Goal: Navigation & Orientation: Find specific page/section

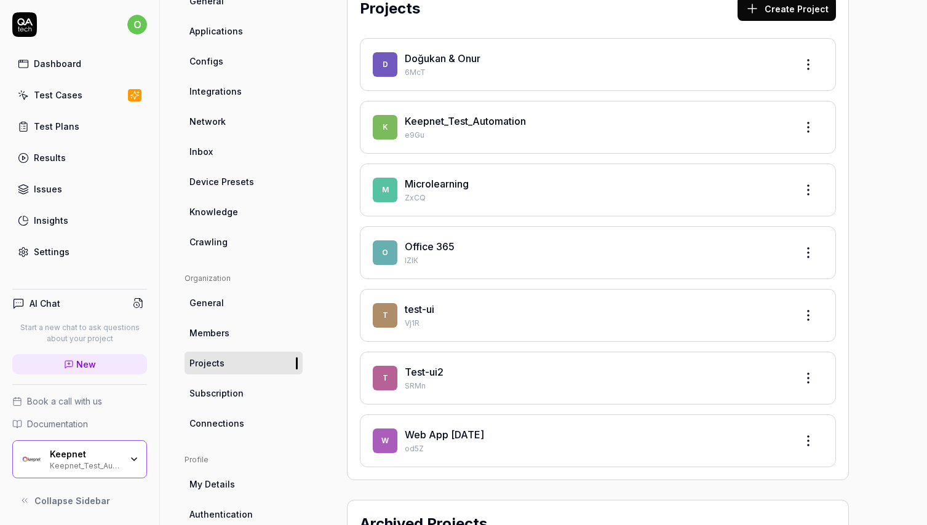
scroll to position [104, 0]
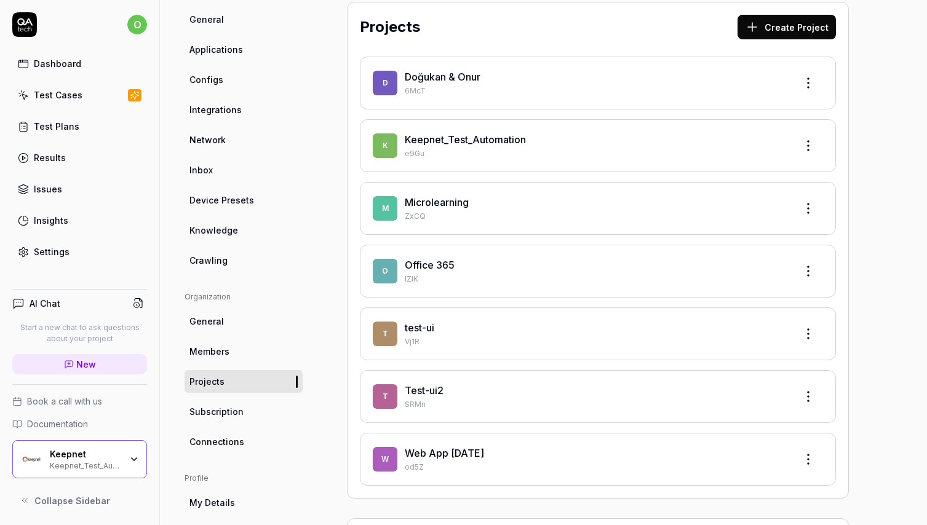
click at [427, 328] on link "test-ui" at bounding box center [420, 328] width 30 height 12
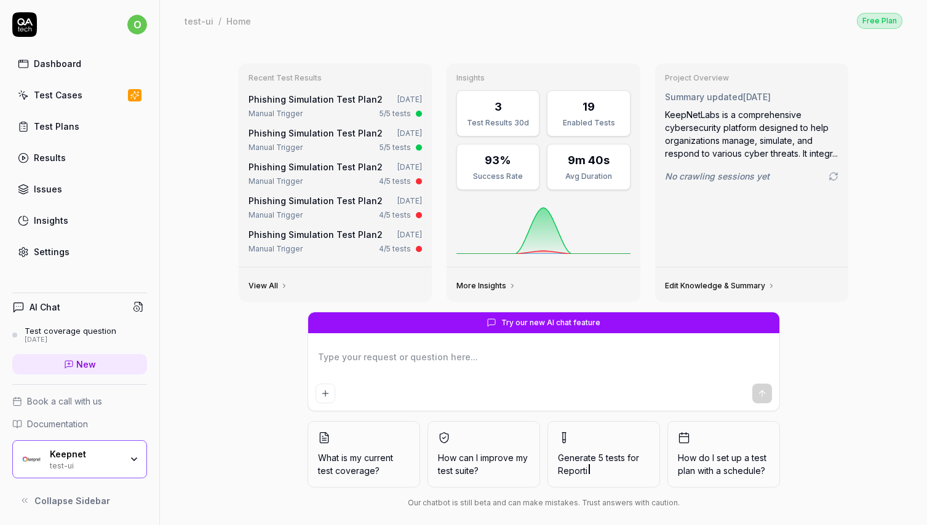
click at [68, 132] on div "Test Plans" at bounding box center [56, 126] width 45 height 13
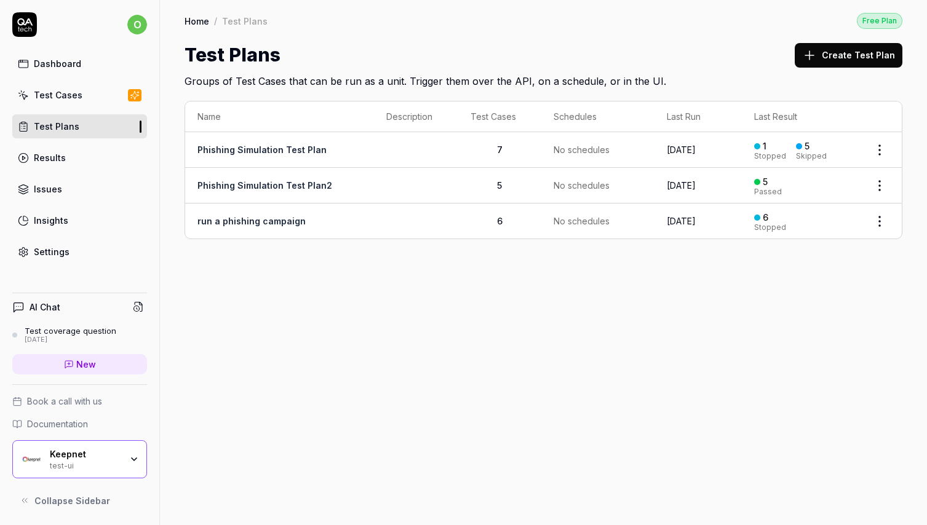
click at [94, 450] on div "Keepnet" at bounding box center [85, 454] width 71 height 11
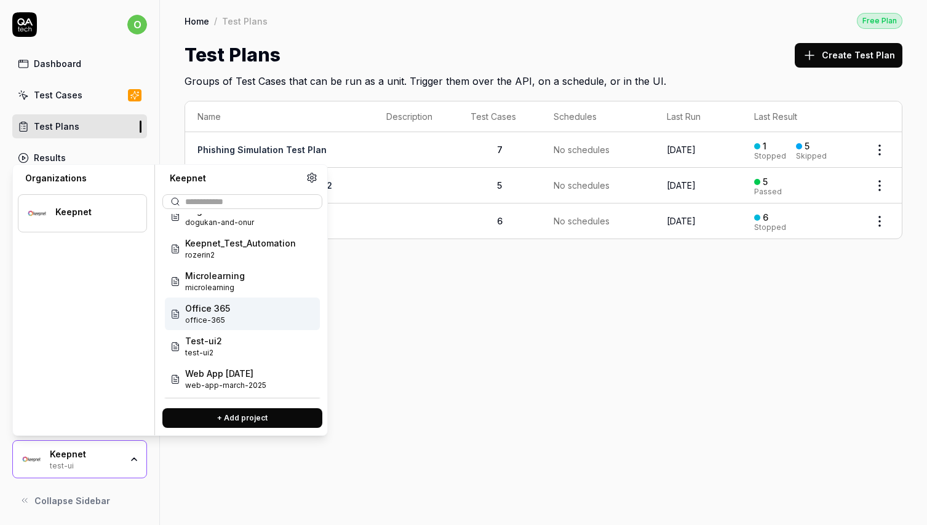
scroll to position [49, 0]
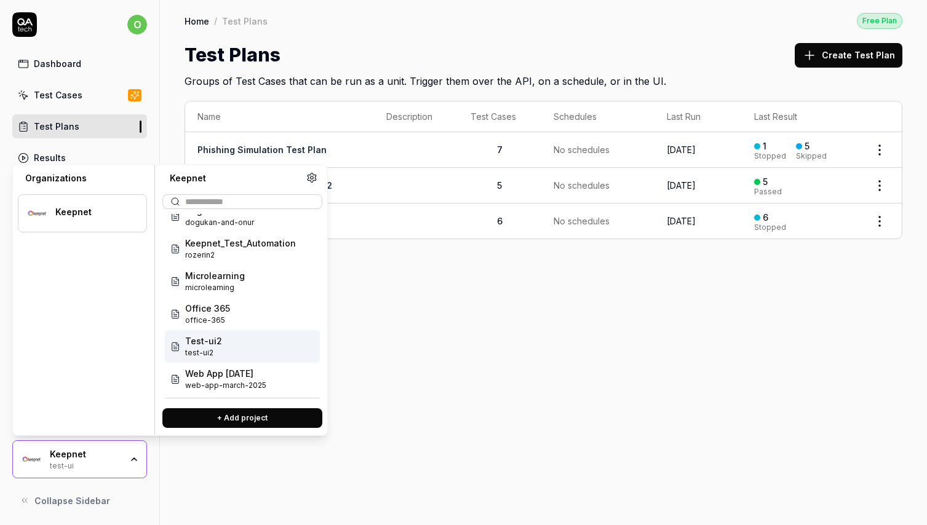
click at [232, 350] on div "Test-ui2 test-ui2" at bounding box center [242, 346] width 155 height 33
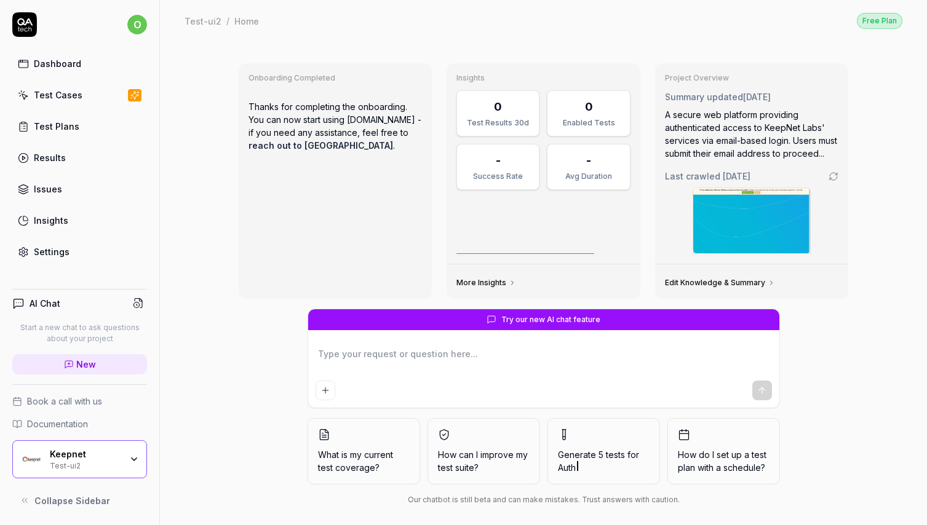
click at [57, 122] on div "Test Plans" at bounding box center [56, 126] width 45 height 13
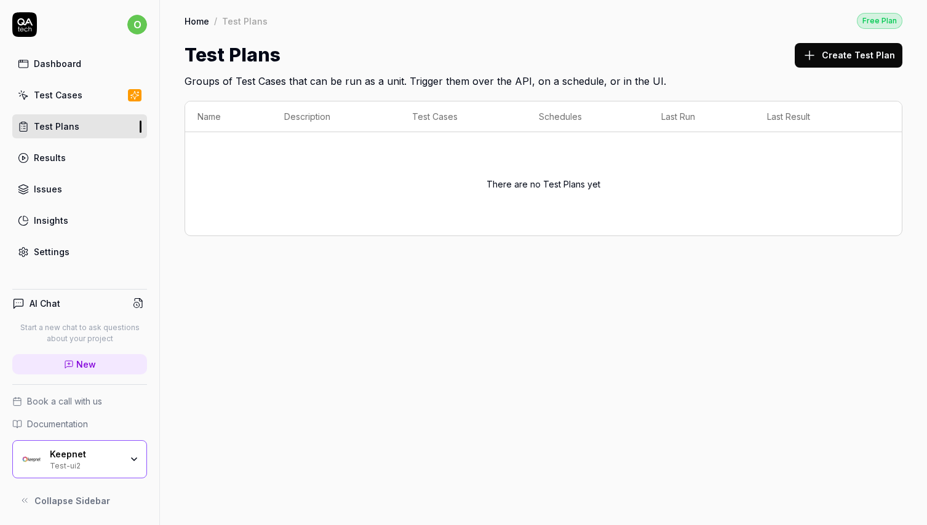
click at [66, 100] on div "Test Cases" at bounding box center [58, 95] width 49 height 13
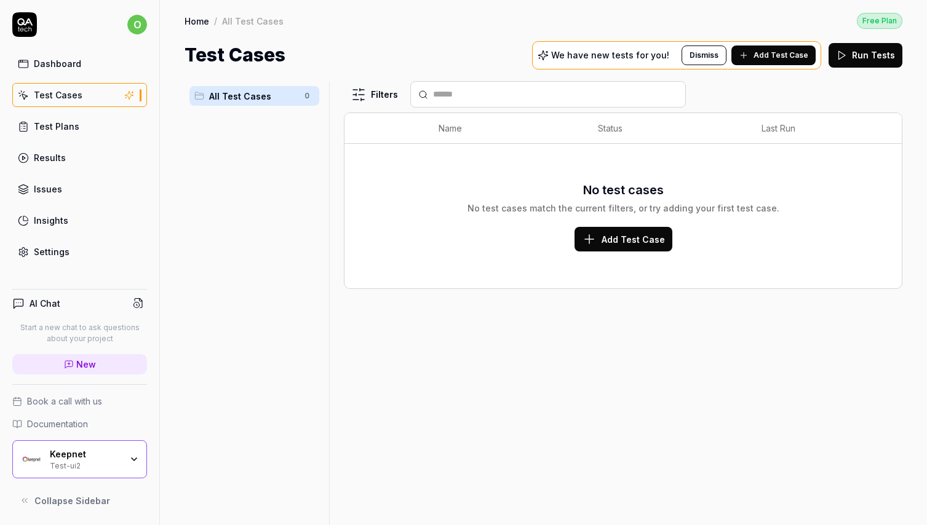
click at [95, 458] on div "Keepnet" at bounding box center [85, 454] width 71 height 11
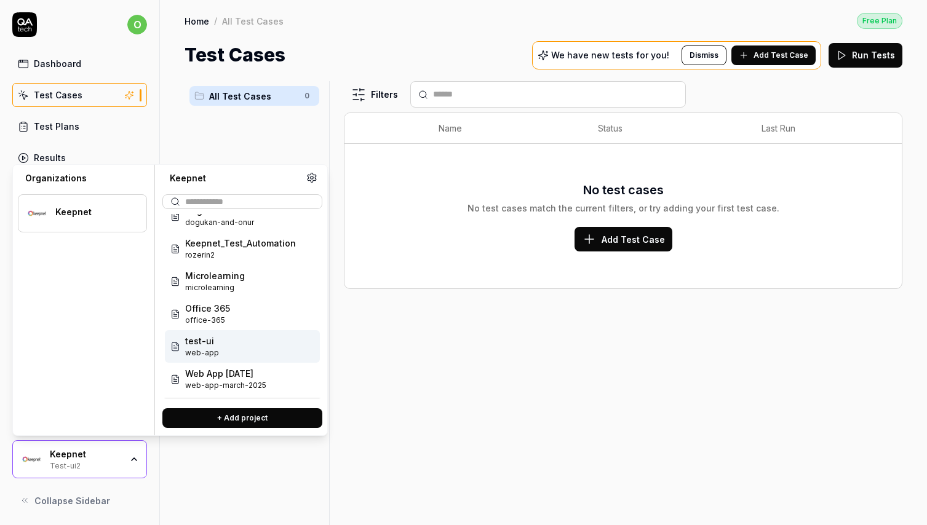
scroll to position [49, 0]
click at [223, 350] on div "test-ui web-app" at bounding box center [242, 346] width 155 height 33
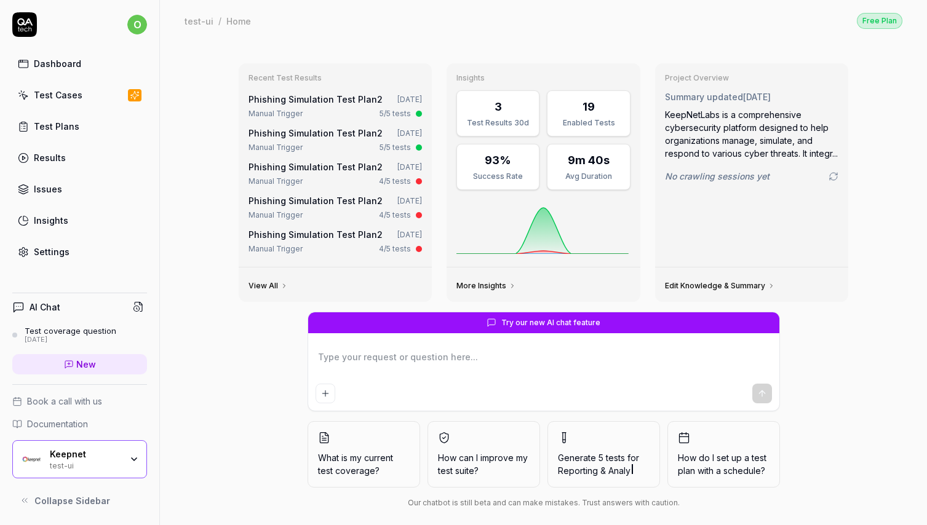
click at [86, 96] on link "Test Cases" at bounding box center [79, 95] width 135 height 24
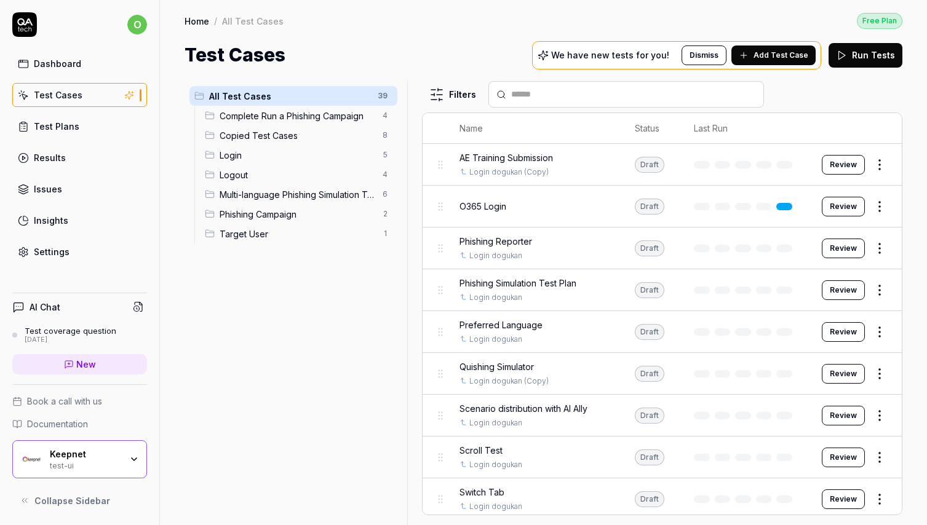
click at [418, 116] on div at bounding box center [412, 303] width 15 height 444
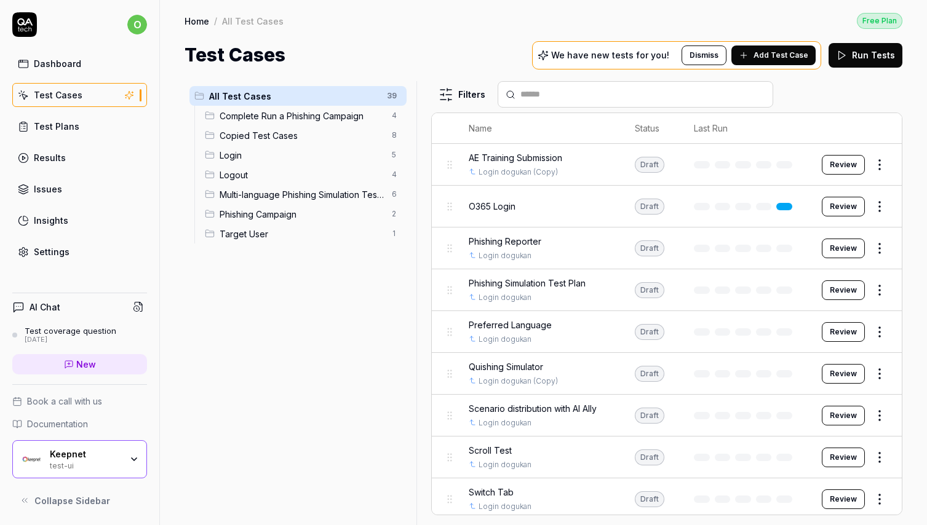
click at [158, 204] on div "o Dashboard Test Cases Test Plans Results Issues Insights Settings" at bounding box center [79, 137] width 159 height 251
click at [244, 214] on span "Phishing Campaign" at bounding box center [302, 214] width 165 height 13
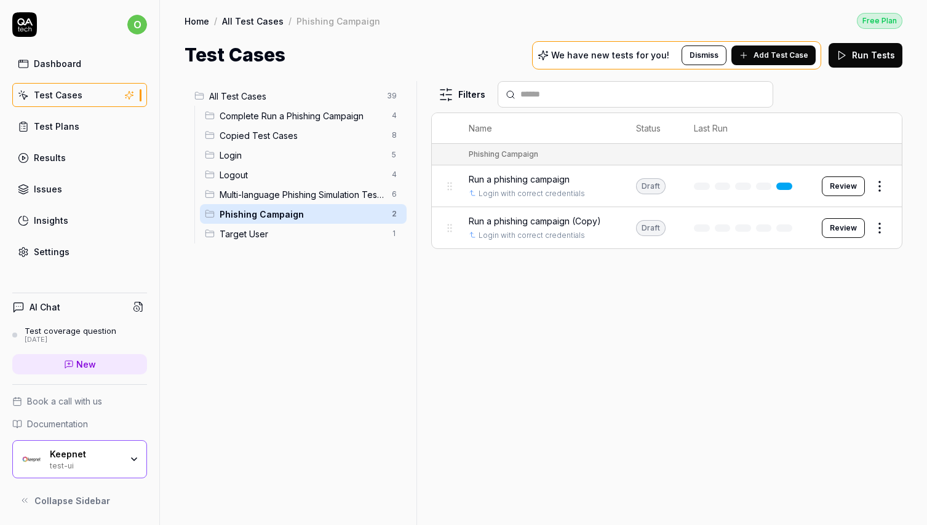
click at [255, 119] on span "Complete Run a Phishing Campaign" at bounding box center [302, 115] width 165 height 13
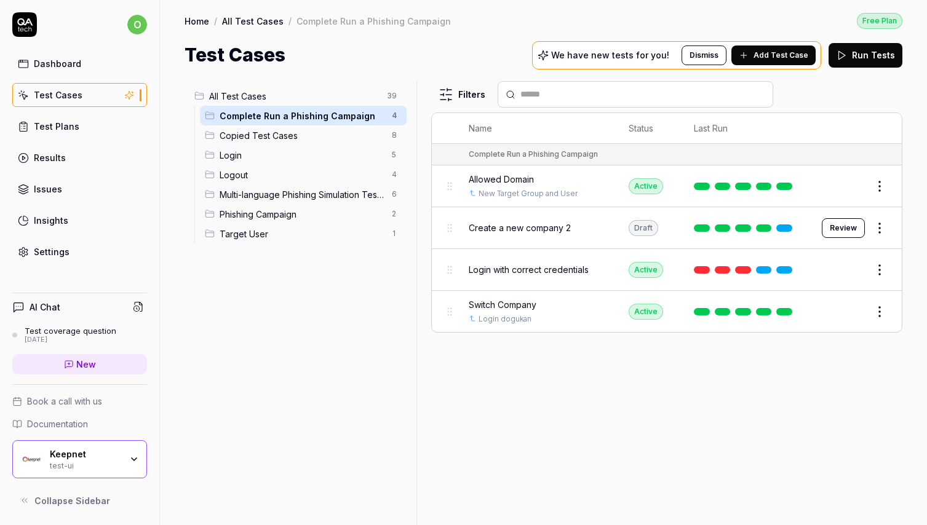
click at [85, 454] on div "Keepnet" at bounding box center [85, 454] width 71 height 11
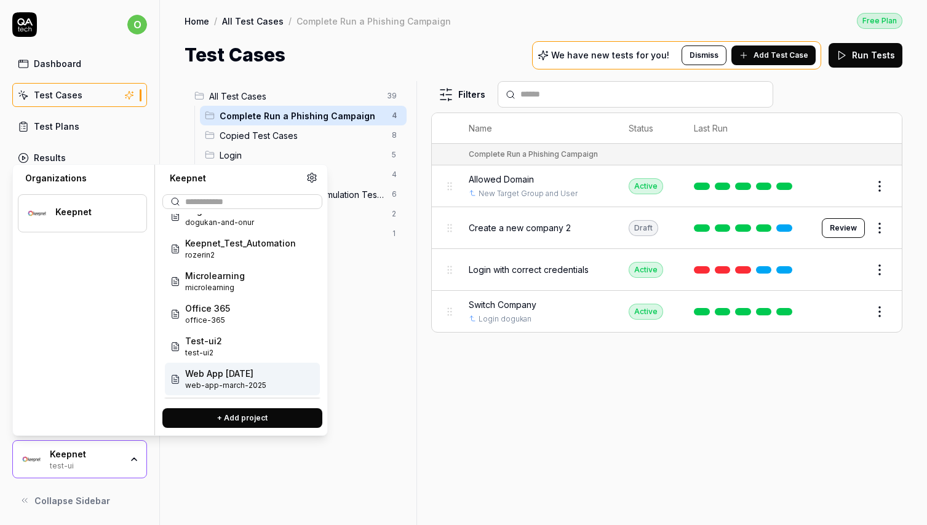
scroll to position [49, 0]
click at [239, 384] on span "web-app-march-2025" at bounding box center [225, 385] width 81 height 11
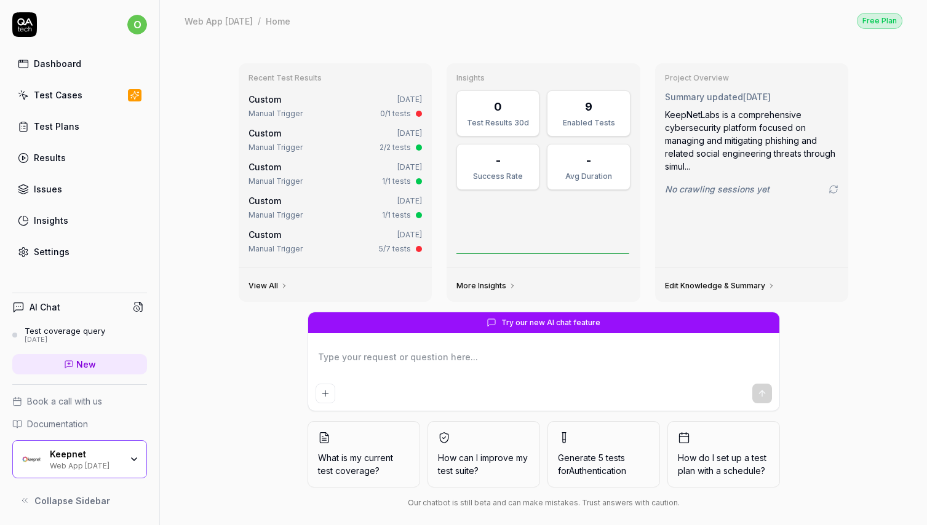
click at [82, 103] on link "Test Cases" at bounding box center [79, 95] width 135 height 24
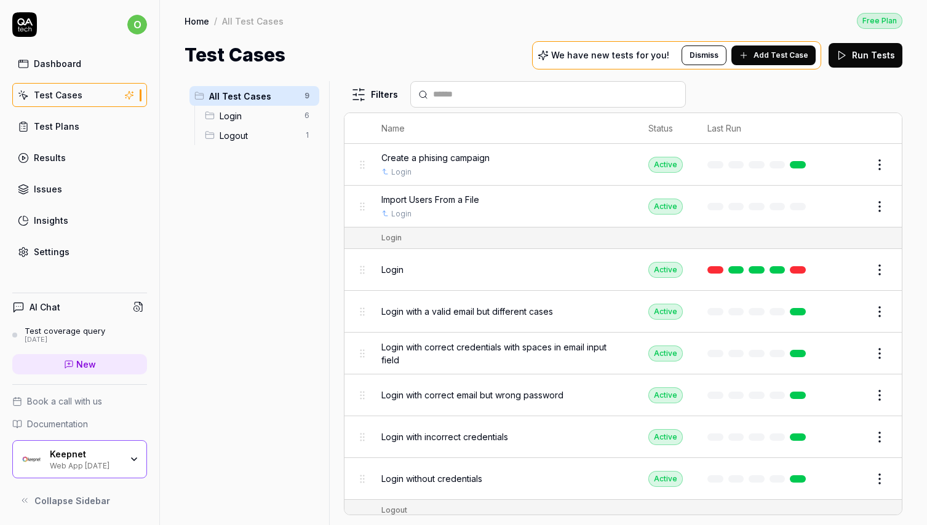
click at [94, 457] on div "Keepnet" at bounding box center [85, 454] width 71 height 11
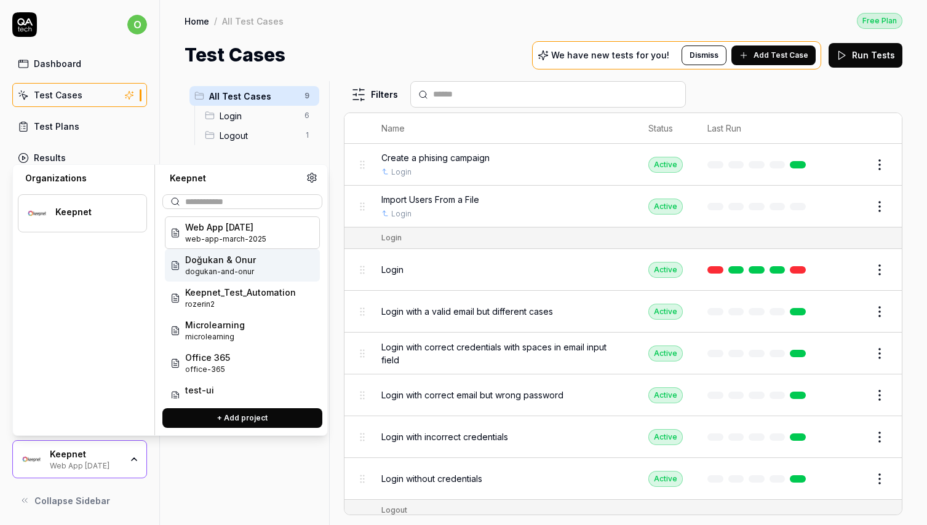
click at [233, 277] on span "dogukan-and-onur" at bounding box center [220, 271] width 71 height 11
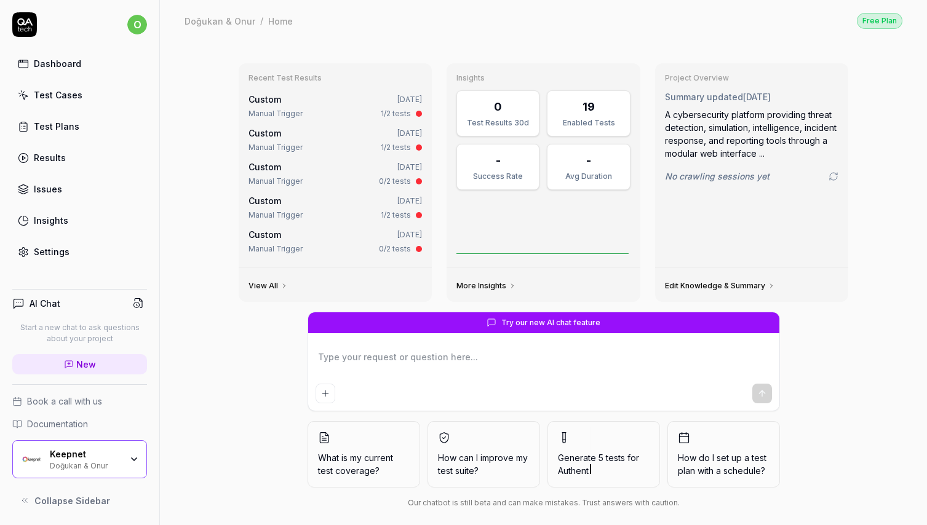
click at [67, 97] on div "Test Cases" at bounding box center [58, 95] width 49 height 13
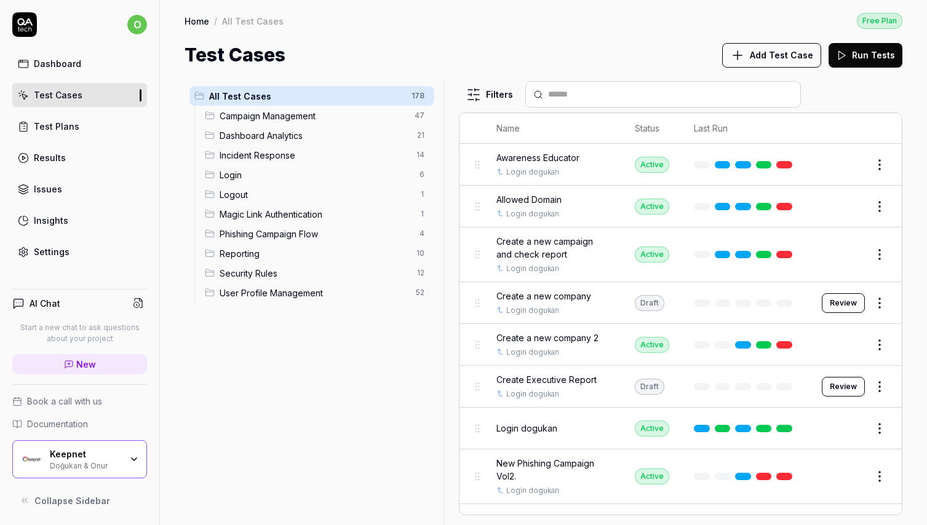
click at [446, 303] on div at bounding box center [448, 303] width 15 height 444
click at [276, 215] on span "Magic Link Authentication" at bounding box center [316, 214] width 192 height 13
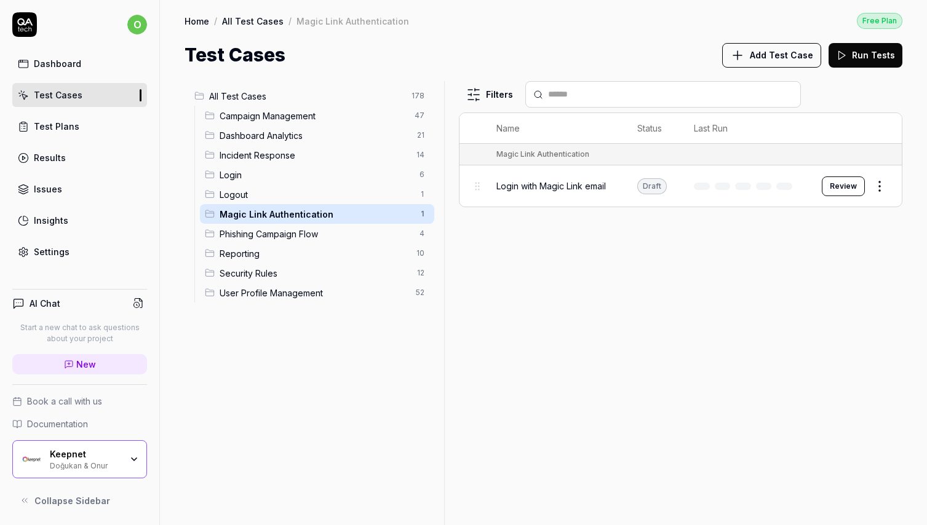
click at [286, 183] on div "Login 6" at bounding box center [317, 175] width 234 height 20
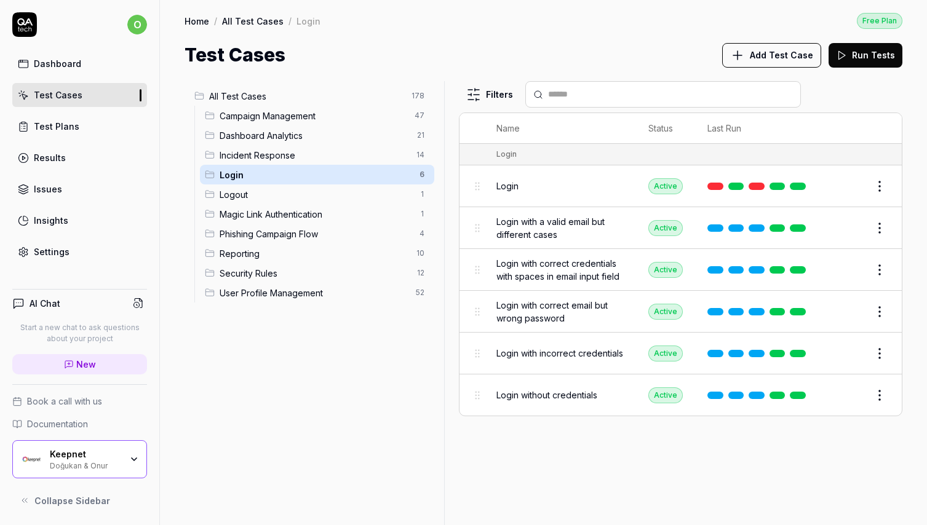
click at [283, 138] on span "Dashboard Analytics" at bounding box center [315, 135] width 190 height 13
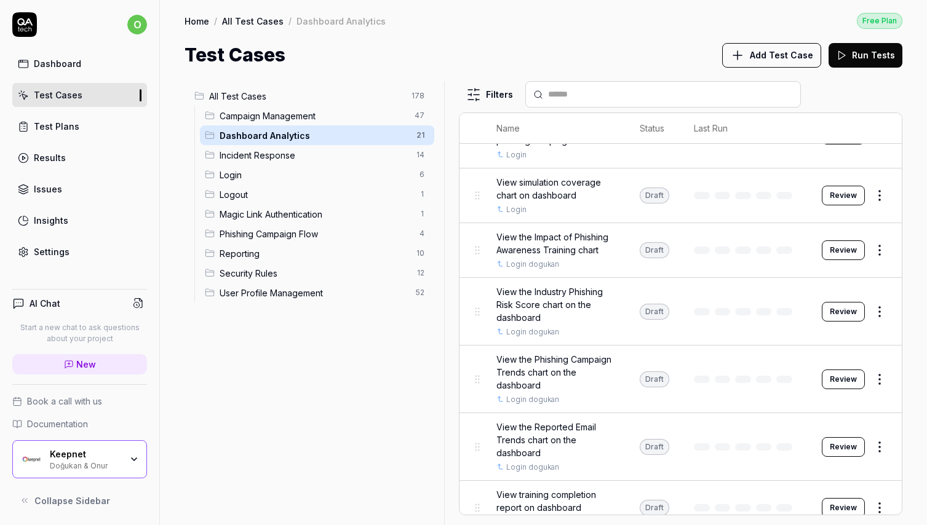
scroll to position [882, 0]
click at [297, 275] on span "Security Rules" at bounding box center [315, 273] width 190 height 13
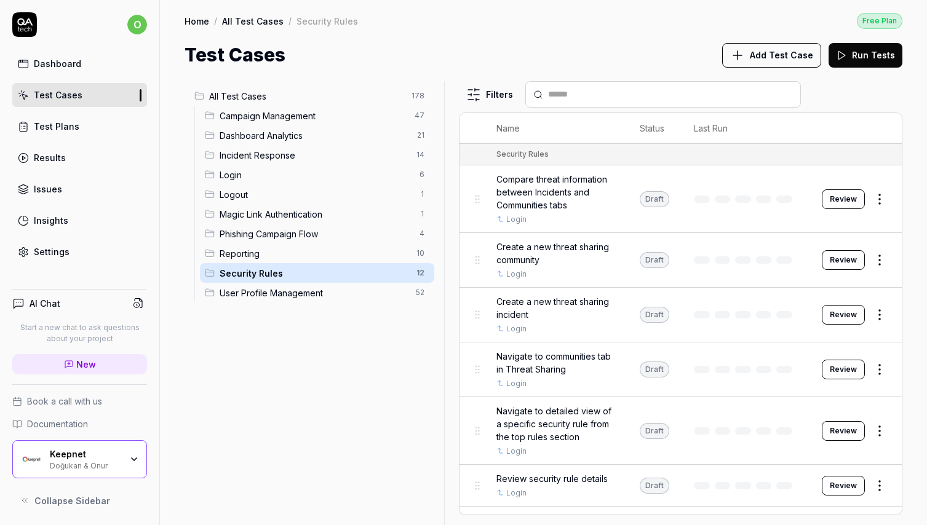
click at [308, 293] on span "User Profile Management" at bounding box center [314, 293] width 189 height 13
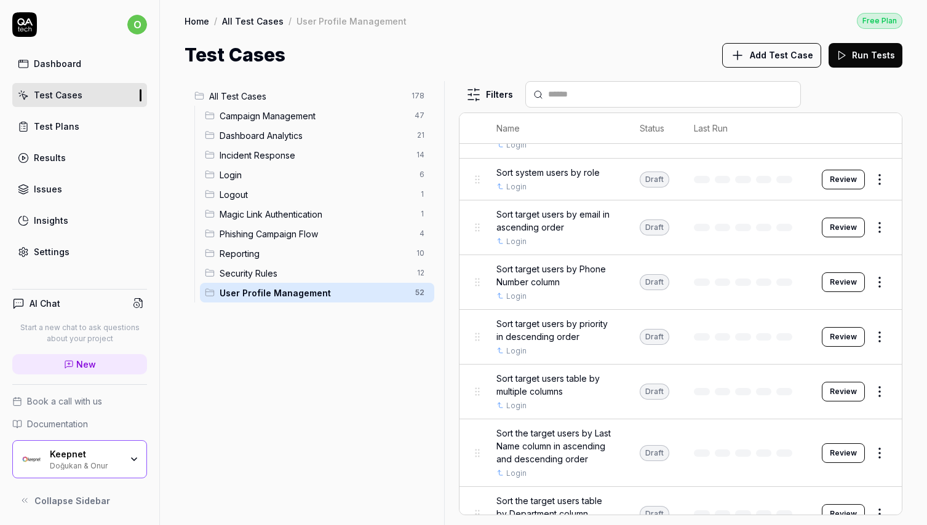
scroll to position [2247, 0]
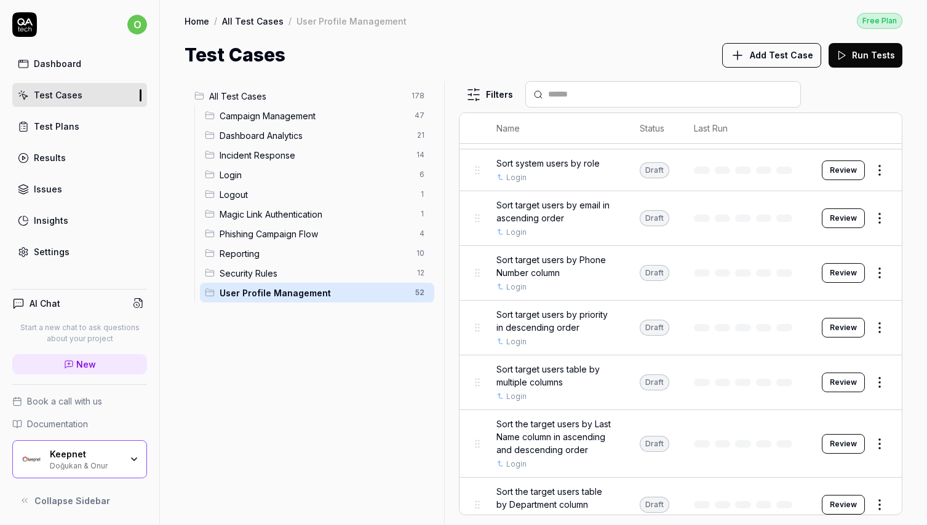
click at [288, 267] on span "Security Rules" at bounding box center [315, 273] width 190 height 13
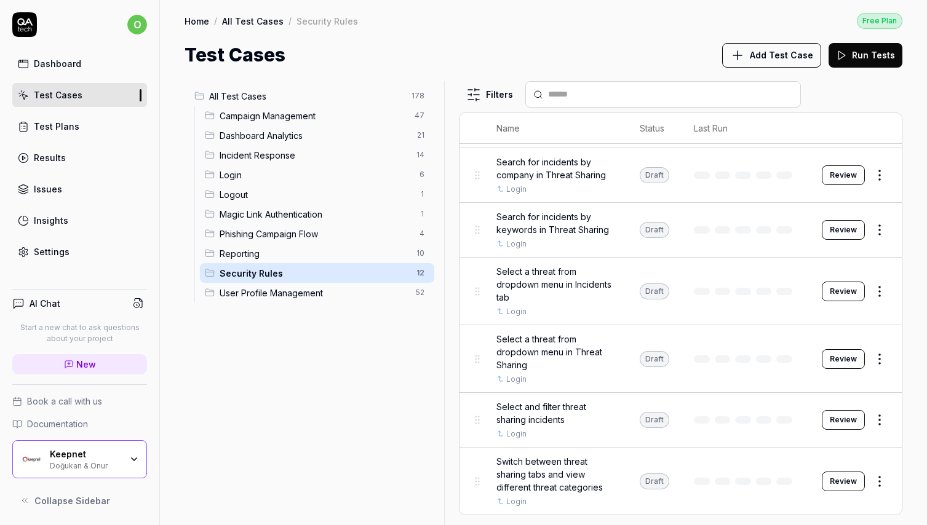
scroll to position [354, 0]
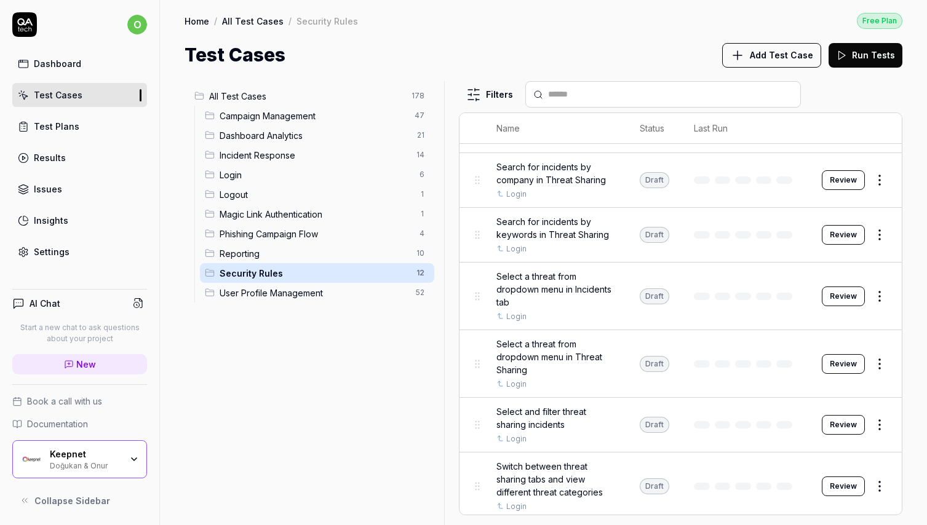
click at [301, 347] on div "All Test Cases 178 Campaign Management 47 Dashboard Analytics 21 Incident Respo…" at bounding box center [311, 295] width 255 height 429
click at [291, 234] on span "Phishing Campaign Flow" at bounding box center [316, 233] width 192 height 13
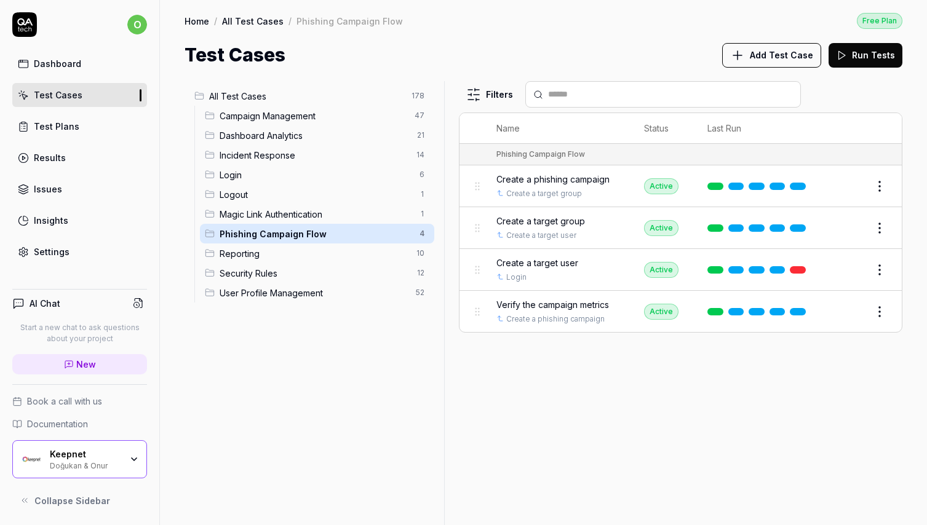
click at [69, 461] on div "Doğukan & Onur" at bounding box center [85, 465] width 71 height 10
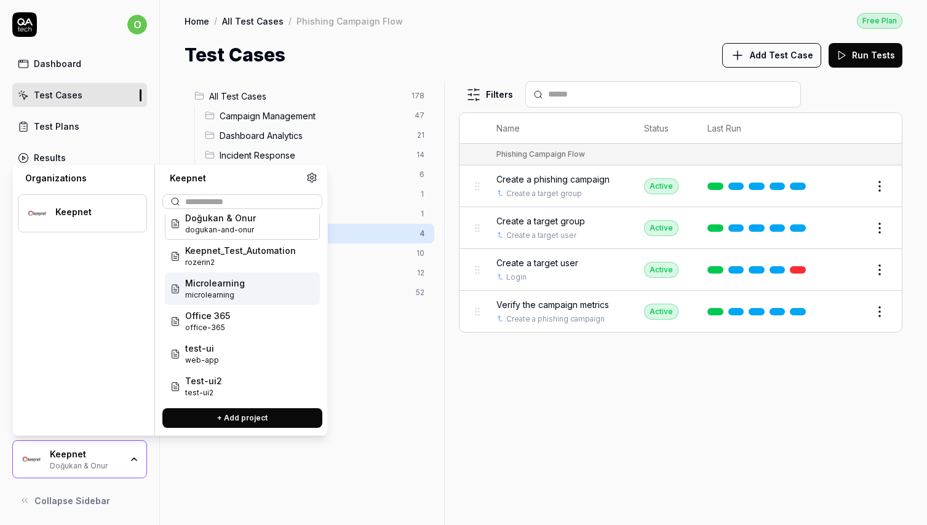
scroll to position [10, 0]
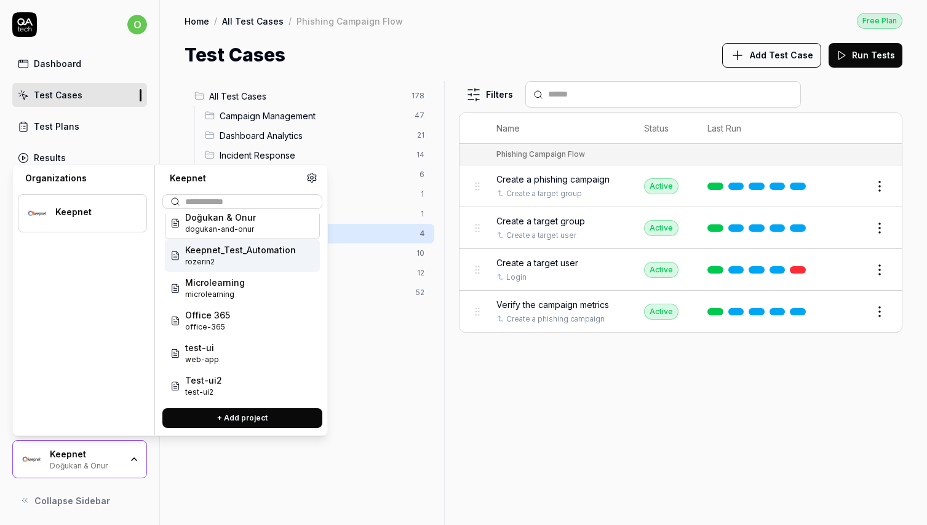
click at [253, 263] on span "rozerin2" at bounding box center [240, 261] width 111 height 11
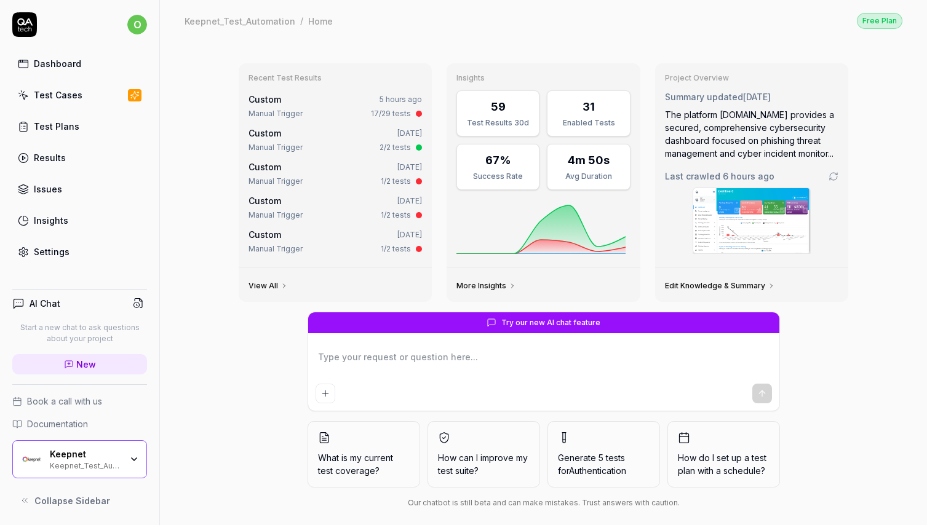
click at [69, 100] on div "Test Cases" at bounding box center [58, 95] width 49 height 13
type textarea "*"
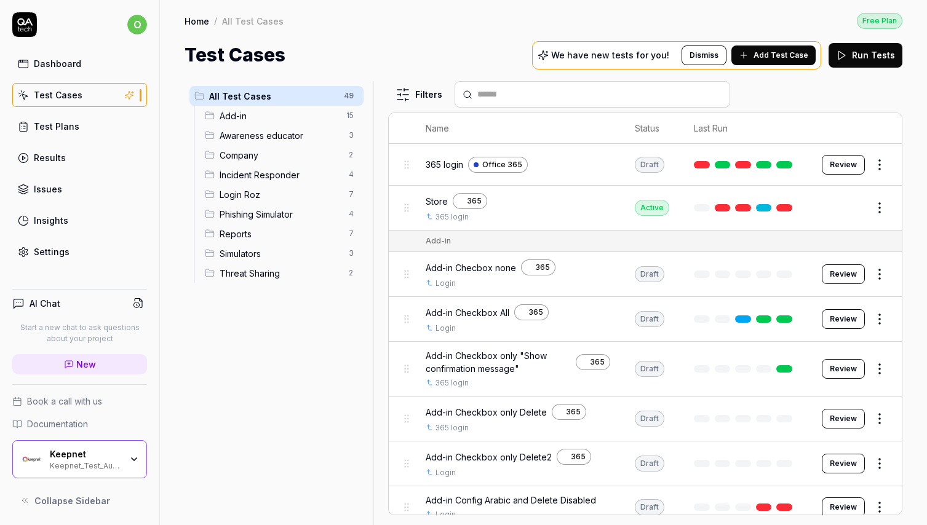
click at [386, 199] on div at bounding box center [378, 303] width 15 height 444
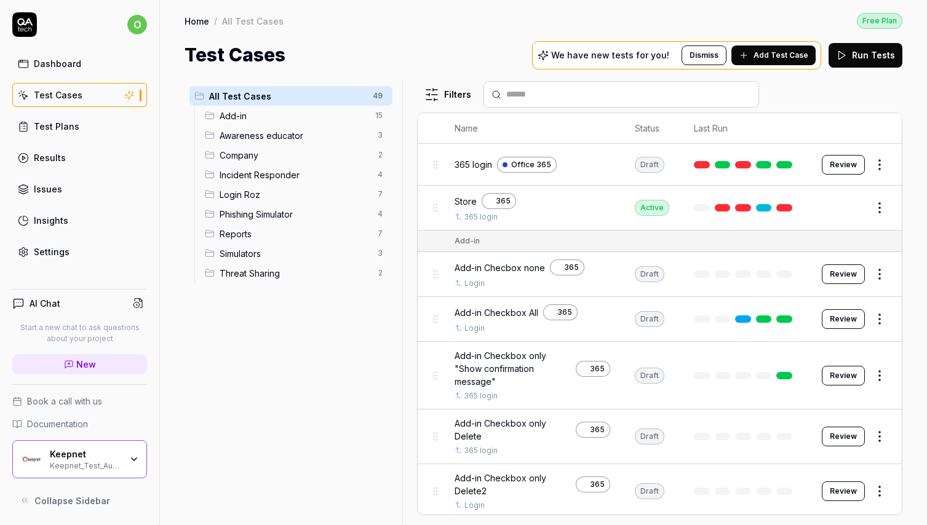
click at [279, 214] on span "Phishing Simulator" at bounding box center [295, 214] width 151 height 13
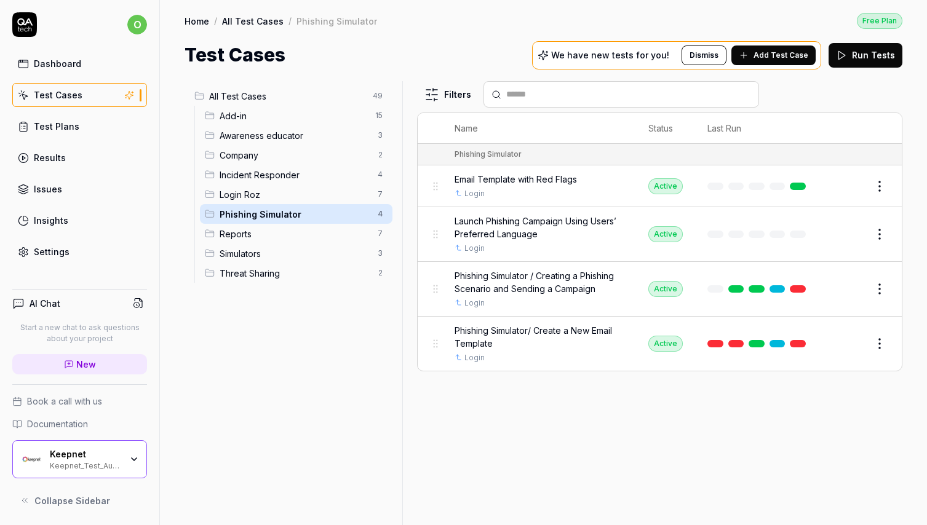
click at [264, 256] on span "Simulators" at bounding box center [295, 253] width 151 height 13
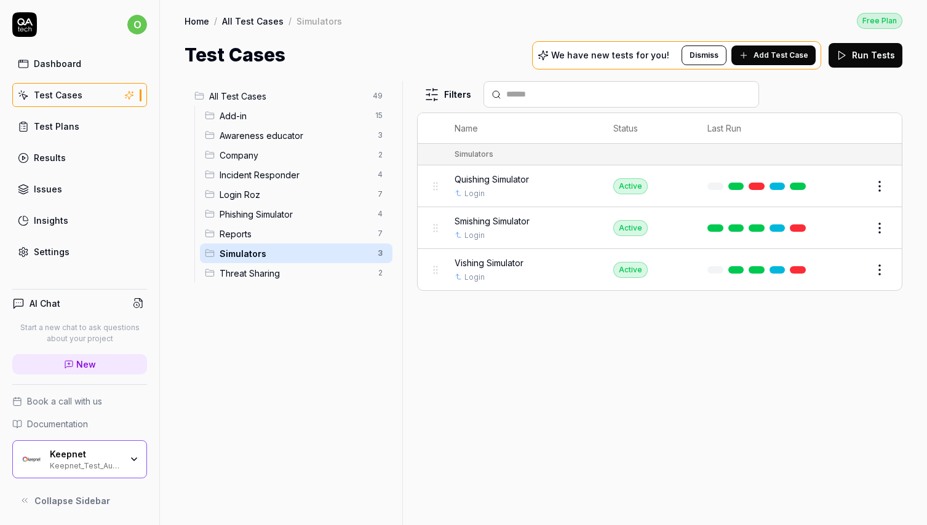
click at [299, 274] on span "Threat Sharing" at bounding box center [295, 273] width 151 height 13
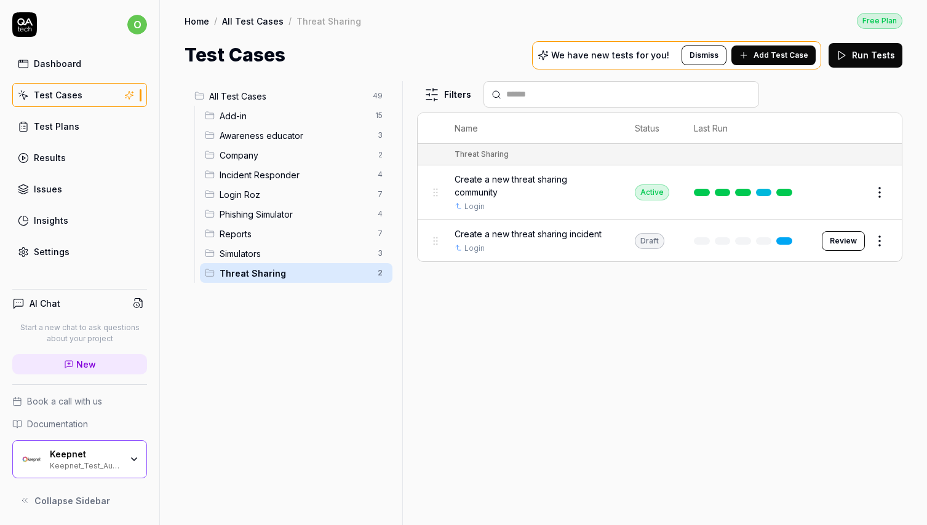
click at [257, 176] on span "Incident Responder" at bounding box center [295, 174] width 151 height 13
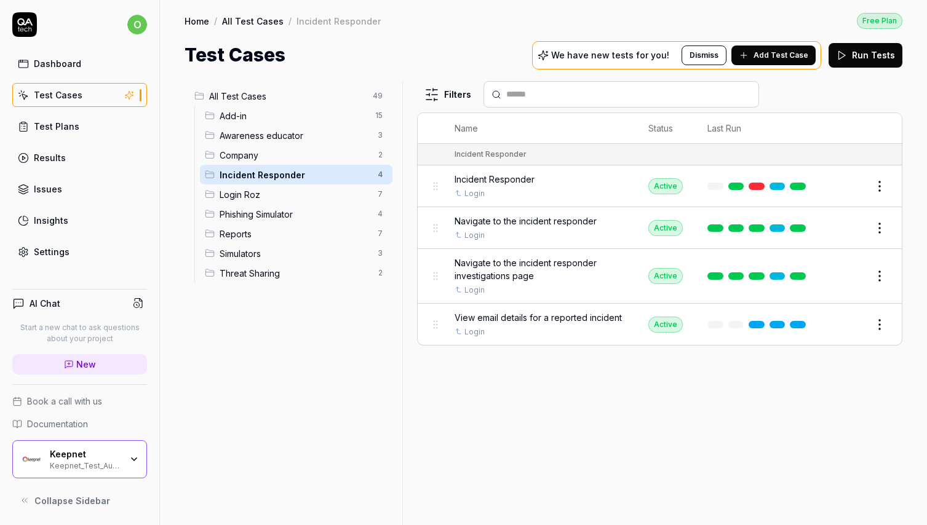
click at [271, 138] on span "Awareness educator" at bounding box center [295, 135] width 151 height 13
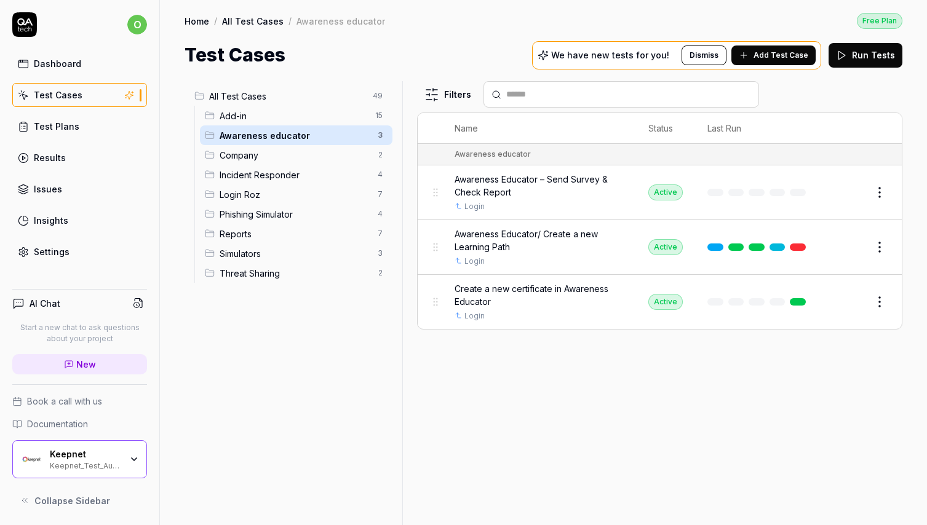
click at [271, 153] on span "Company" at bounding box center [295, 155] width 151 height 13
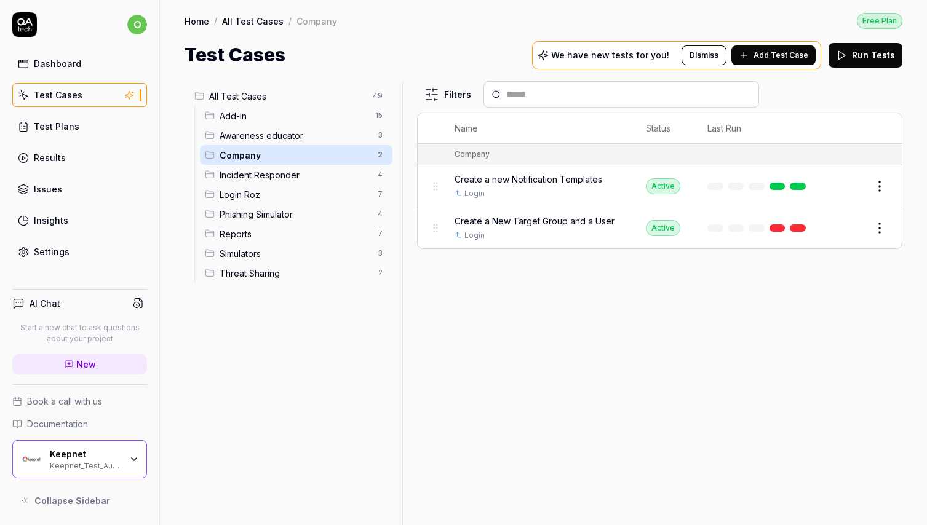
click at [280, 171] on span "Incident Responder" at bounding box center [295, 174] width 151 height 13
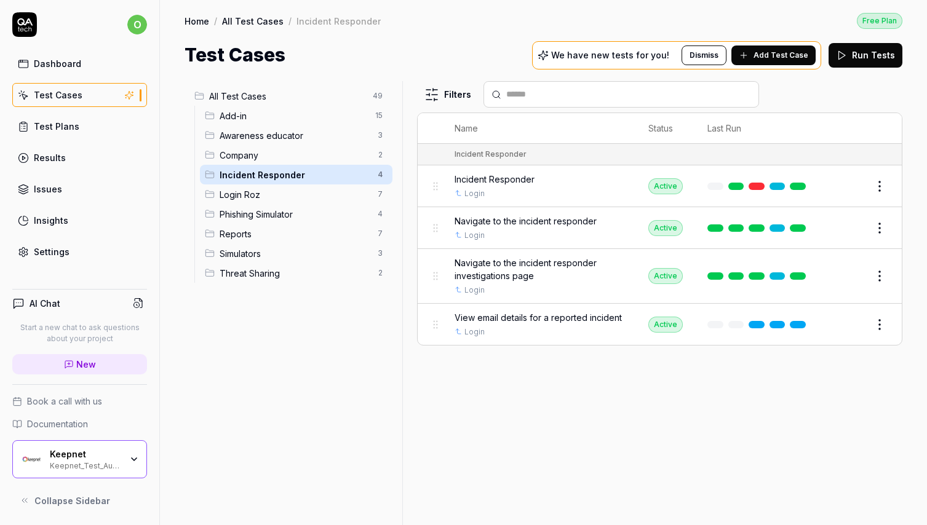
click at [227, 328] on div "All Test Cases 49 Add-in 15 Awareness educator 3 Company 2 Incident Responder 4…" at bounding box center [290, 295] width 213 height 429
click at [331, 392] on div "All Test Cases 49 Add-in 15 Awareness educator 3 Company 2 Incident Responder 4…" at bounding box center [290, 295] width 213 height 429
click at [526, 400] on div "Filters Name Status Last Run Incident Responder Incident Responder Login Active…" at bounding box center [659, 303] width 485 height 444
click at [714, 61] on button "Dismiss" at bounding box center [703, 55] width 45 height 20
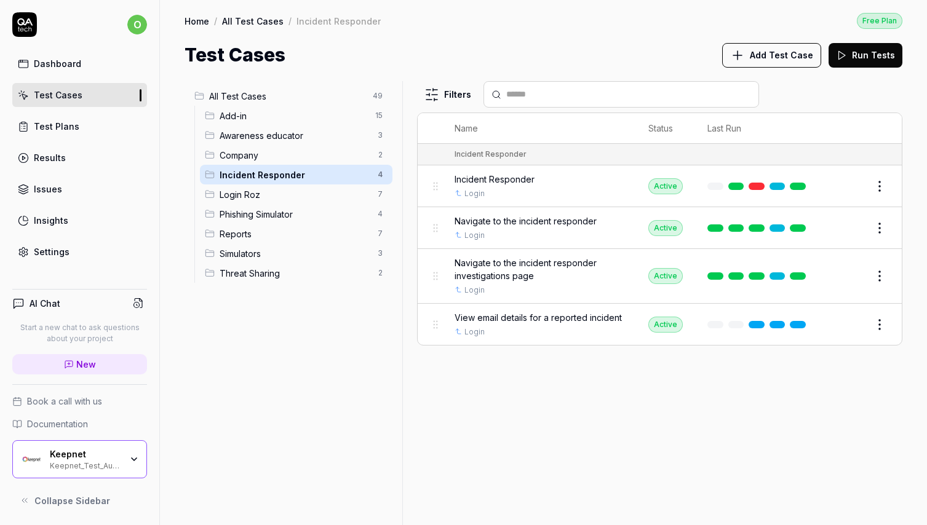
click at [560, 58] on div "Test Cases Add Test Case Run Tests" at bounding box center [543, 55] width 718 height 28
click at [304, 180] on span "Incident Responder" at bounding box center [295, 174] width 151 height 13
click at [295, 199] on span "Login Roz" at bounding box center [295, 194] width 151 height 13
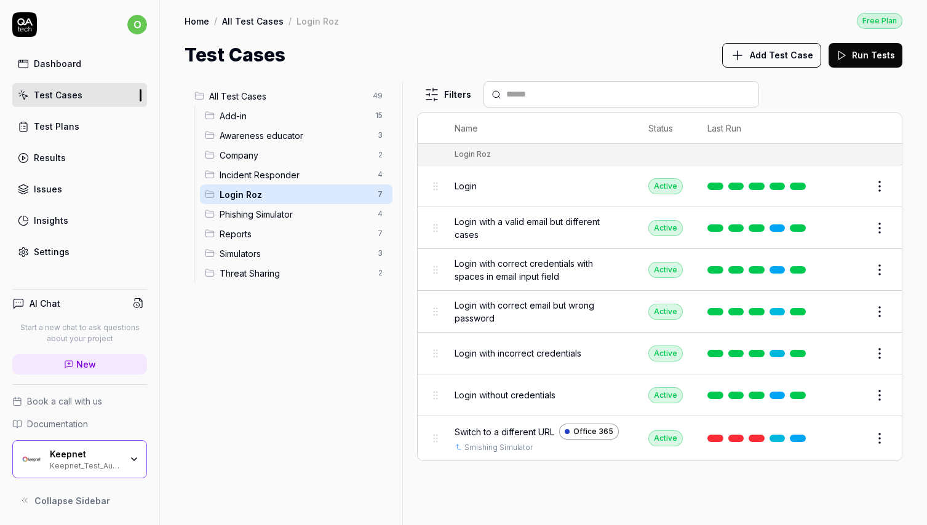
click at [277, 180] on span "Incident Responder" at bounding box center [295, 174] width 151 height 13
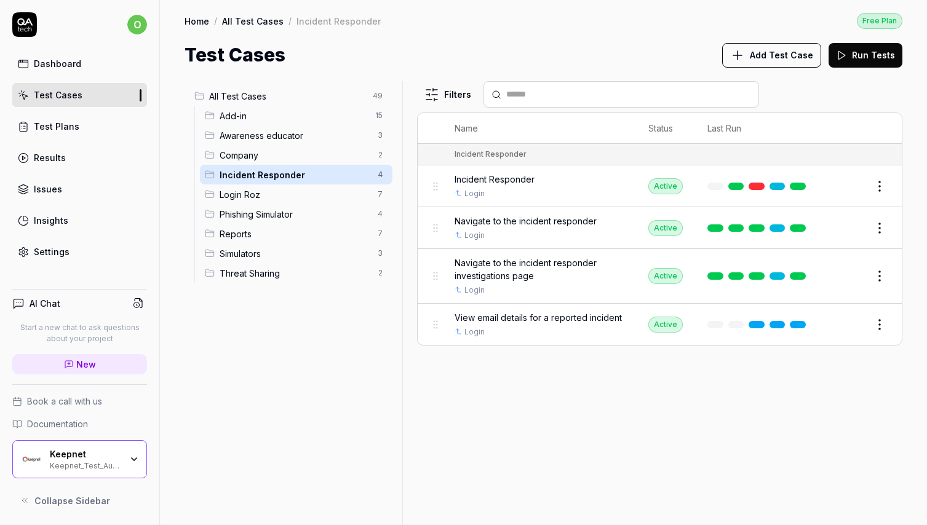
click at [322, 372] on div "All Test Cases 49 Add-in 15 Awareness educator 3 Company 2 Incident Responder 4…" at bounding box center [290, 295] width 213 height 429
click at [302, 358] on div "All Test Cases 49 Add-in 15 Awareness educator 3 Company 2 Incident Responder 4…" at bounding box center [290, 295] width 213 height 429
